Goal: Book appointment/travel/reservation

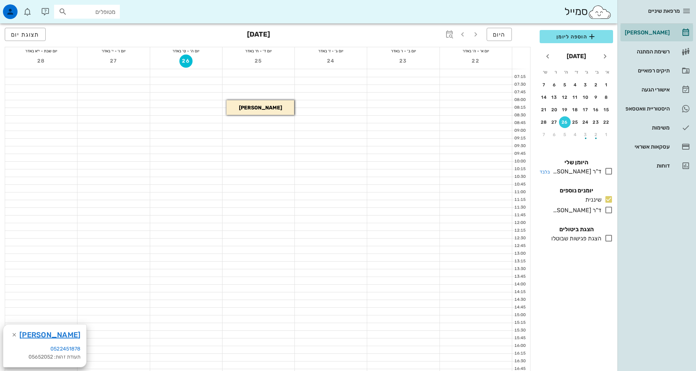
click at [608, 169] on icon at bounding box center [609, 171] width 9 height 9
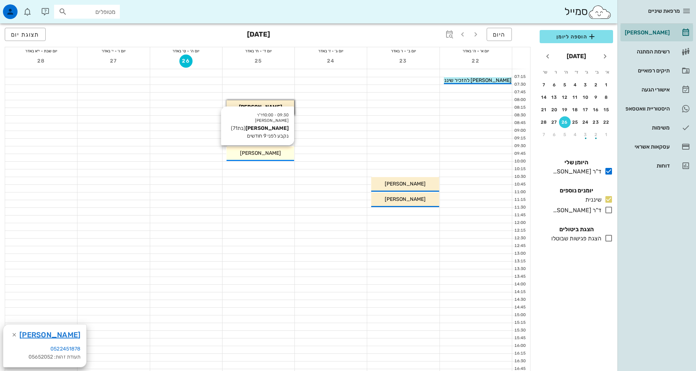
click at [257, 156] on div "[PERSON_NAME]" at bounding box center [261, 153] width 68 height 8
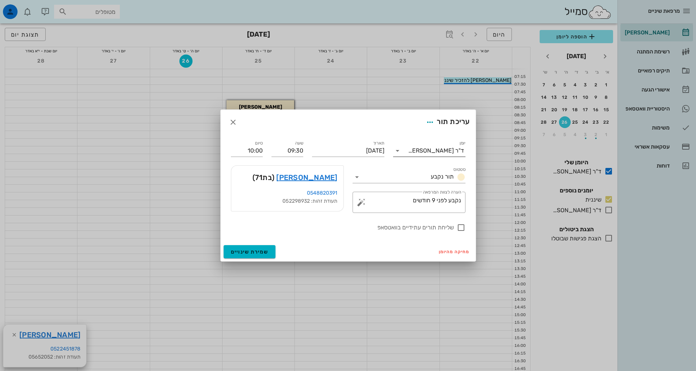
click at [438, 148] on div "ד"ר [PERSON_NAME]" at bounding box center [436, 150] width 56 height 7
click at [459, 174] on div "שיננית" at bounding box center [429, 173] width 61 height 7
click at [257, 251] on span "שמירת שינויים" at bounding box center [250, 252] width 38 height 6
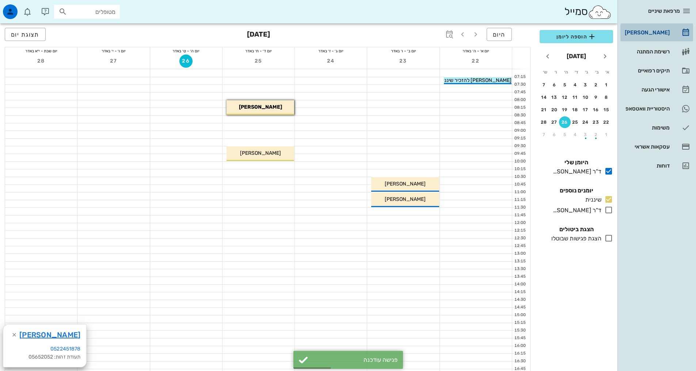
click at [661, 36] on div "[PERSON_NAME]" at bounding box center [647, 33] width 46 height 12
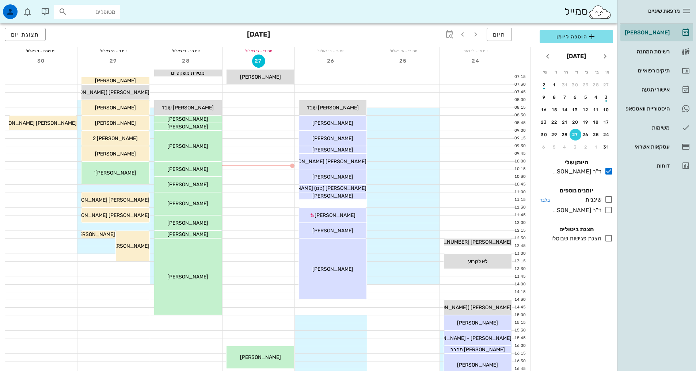
click at [607, 198] on icon at bounding box center [609, 199] width 9 height 9
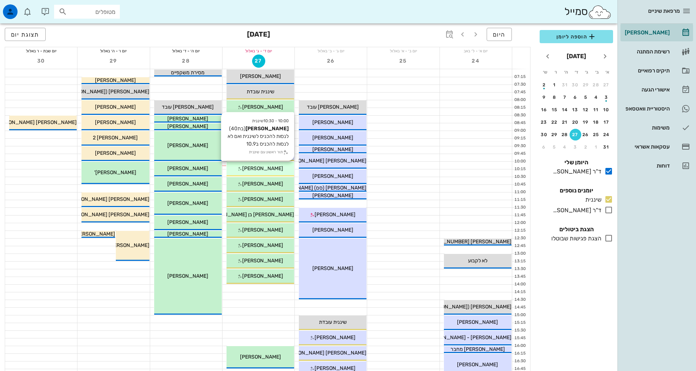
click at [266, 164] on div "10:00 - 10:30 שיננית [PERSON_NAME] (בת 40 ) לנסות להכניס לשיננית ואם לא לנסות ל…" at bounding box center [261, 169] width 68 height 15
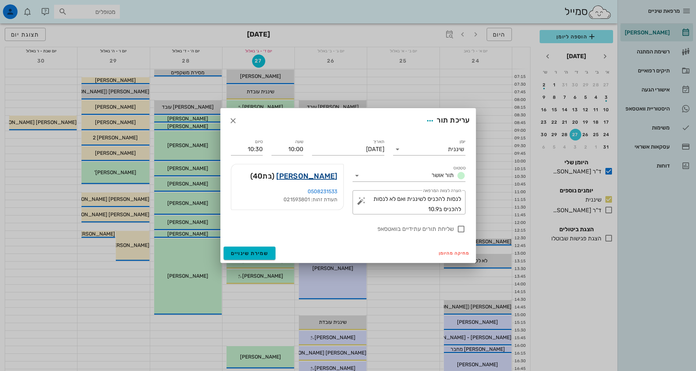
click at [328, 176] on link "[PERSON_NAME]" at bounding box center [306, 176] width 61 height 12
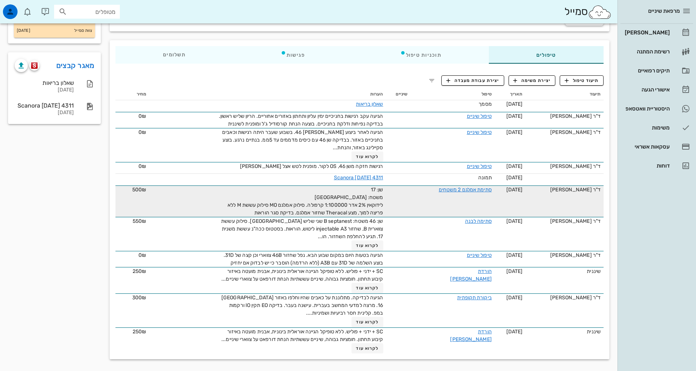
scroll to position [110, 0]
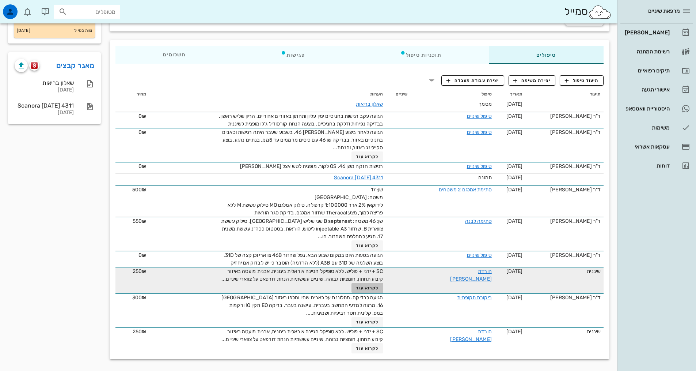
click at [370, 288] on span "לקרוא עוד" at bounding box center [367, 287] width 23 height 5
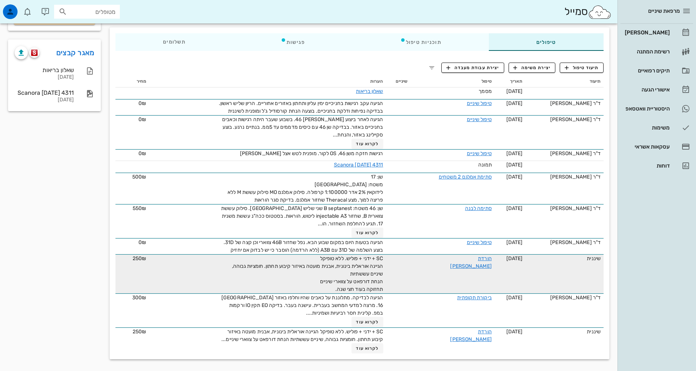
scroll to position [122, 0]
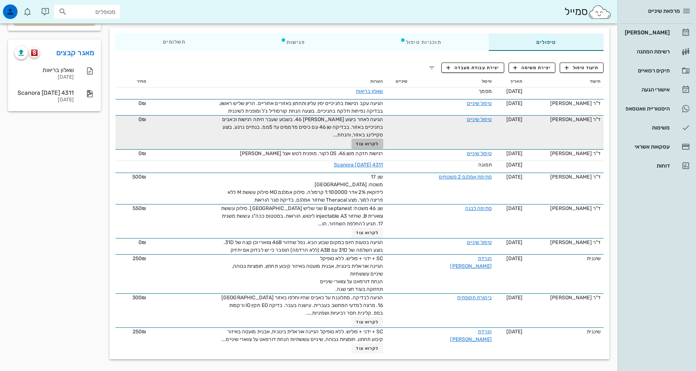
click at [363, 143] on span "לקרוא עוד" at bounding box center [367, 143] width 23 height 5
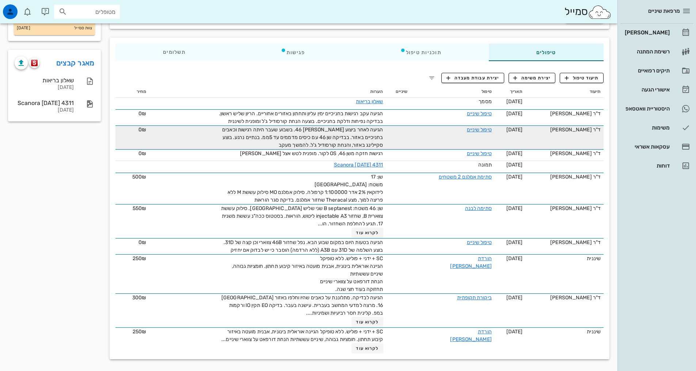
scroll to position [112, 0]
